Goal: Information Seeking & Learning: Learn about a topic

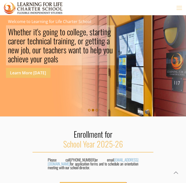
click at [181, 8] on icon "mobile menu" at bounding box center [180, 8] width 8 height 8
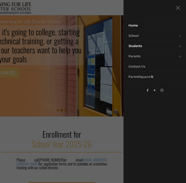
click at [141, 46] on span "Students" at bounding box center [136, 46] width 14 height 5
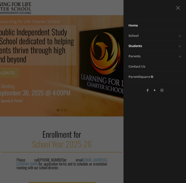
click at [139, 45] on span "Students" at bounding box center [136, 46] width 14 height 5
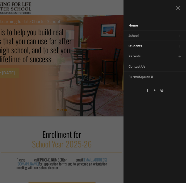
click at [137, 47] on span "Students" at bounding box center [136, 46] width 14 height 5
click at [141, 45] on span "Students" at bounding box center [136, 46] width 14 height 5
click at [135, 45] on span "Students" at bounding box center [136, 46] width 14 height 5
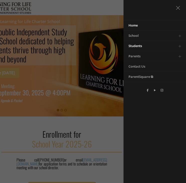
click at [135, 45] on span "Students" at bounding box center [136, 46] width 14 height 5
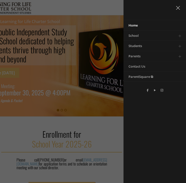
click at [177, 7] on icon "menu close icon" at bounding box center [178, 8] width 8 height 8
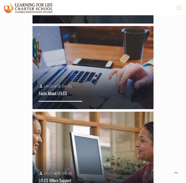
scroll to position [533, 0]
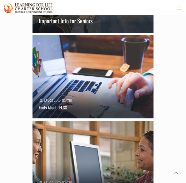
click at [182, 6] on icon "mobile menu" at bounding box center [180, 8] width 8 height 8
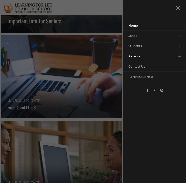
click at [180, 55] on link "Toggle submenu" at bounding box center [180, 56] width 10 height 10
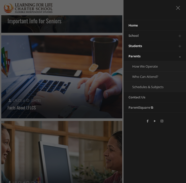
click at [180, 45] on link "Toggle submenu" at bounding box center [180, 46] width 10 height 10
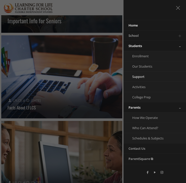
click at [140, 76] on span "Support" at bounding box center [138, 76] width 12 height 5
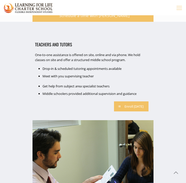
scroll to position [623, 0]
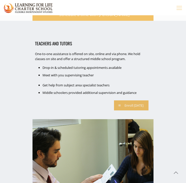
click at [129, 101] on link "Enroll Today" at bounding box center [131, 105] width 35 height 10
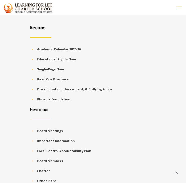
scroll to position [1094, 0]
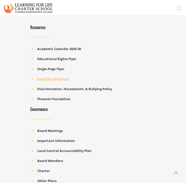
click at [60, 77] on b "Read Our Brochure" at bounding box center [53, 79] width 32 height 5
click at [57, 67] on b "Single-Page Flyer" at bounding box center [50, 69] width 27 height 5
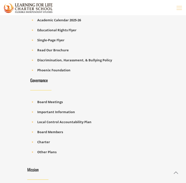
scroll to position [1109, 0]
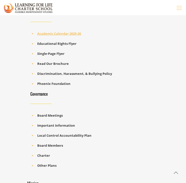
click at [61, 31] on b "Academic Calendar 2025-26" at bounding box center [59, 33] width 44 height 5
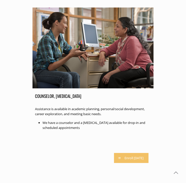
scroll to position [0, 0]
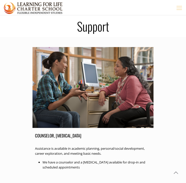
click at [181, 8] on icon "mobile menu" at bounding box center [180, 8] width 8 height 8
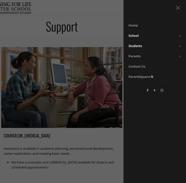
click at [181, 34] on link "Toggle submenu" at bounding box center [180, 36] width 10 height 10
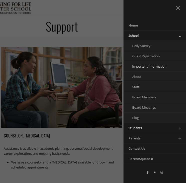
click at [160, 64] on span "Important Information" at bounding box center [149, 66] width 34 height 5
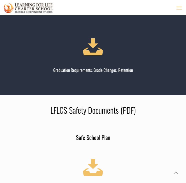
scroll to position [602, 0]
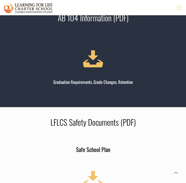
click at [179, 7] on icon "mobile menu" at bounding box center [180, 8] width 8 height 8
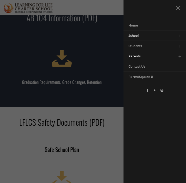
click at [180, 57] on link "Toggle submenu" at bounding box center [180, 56] width 10 height 10
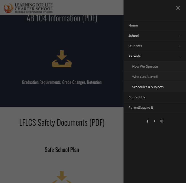
click at [145, 89] on link "Schedules & Subjects" at bounding box center [149, 87] width 50 height 10
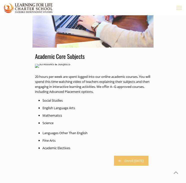
scroll to position [146, 0]
